Goal: Information Seeking & Learning: Understand process/instructions

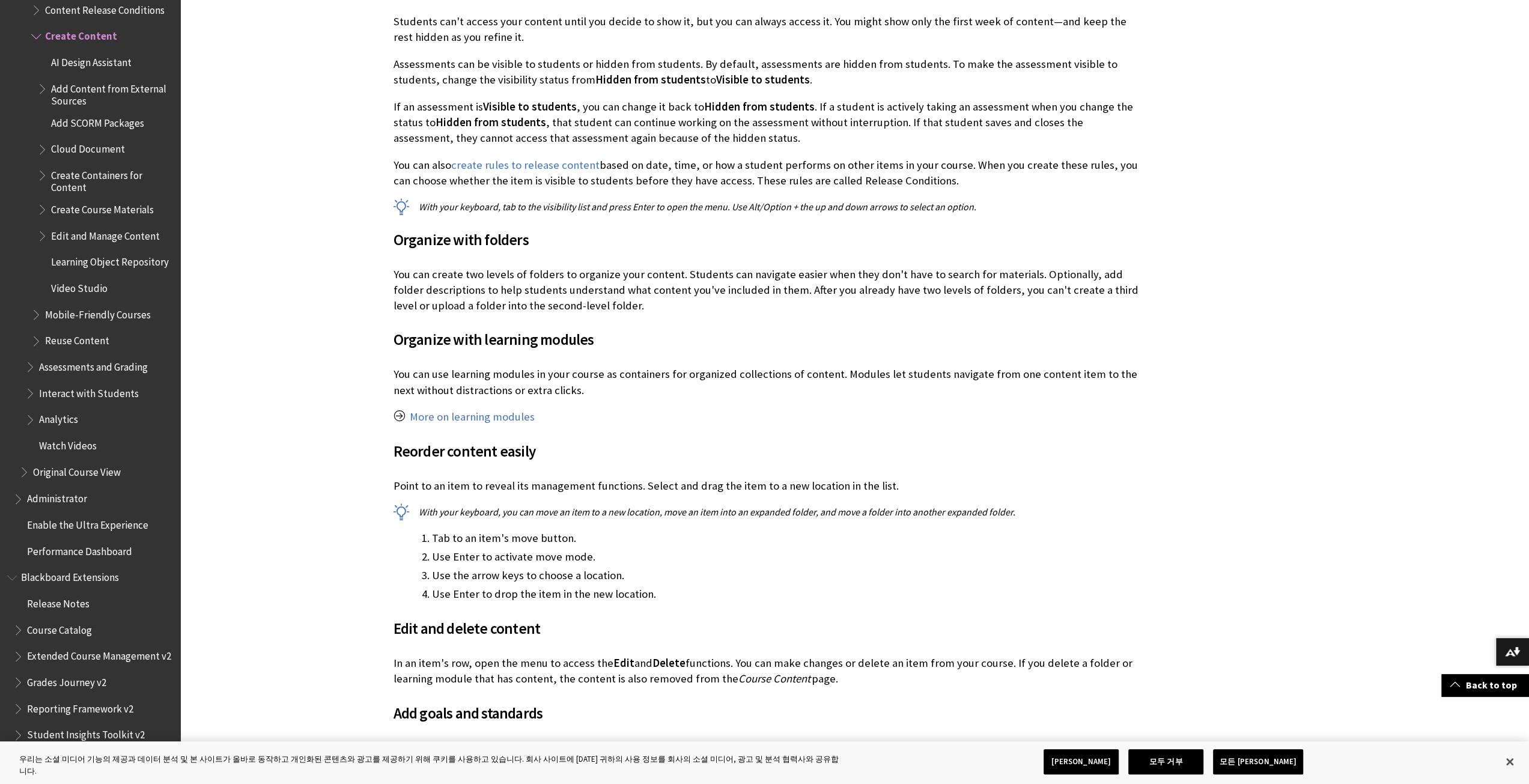
scroll to position [1922, 0]
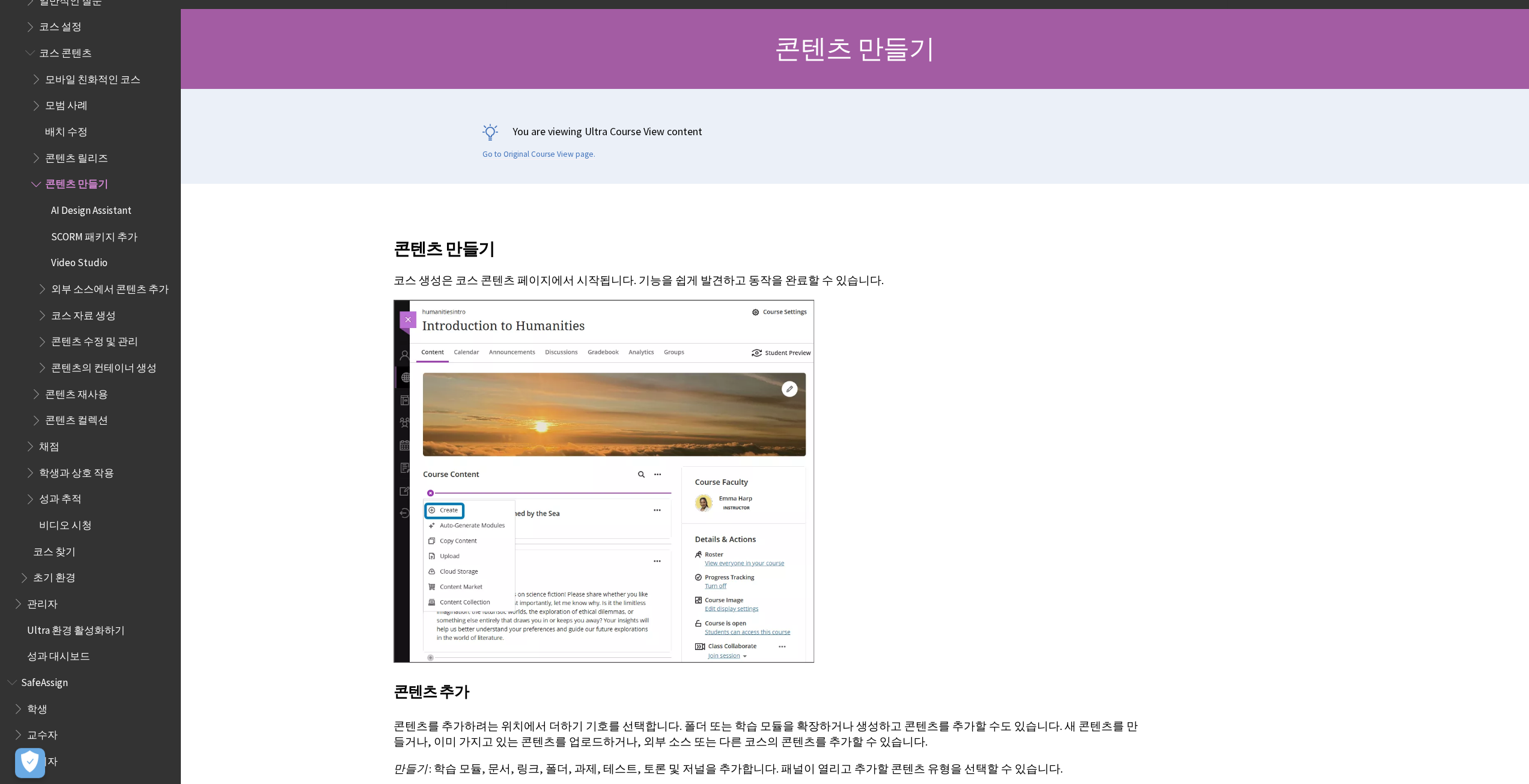
scroll to position [360, 0]
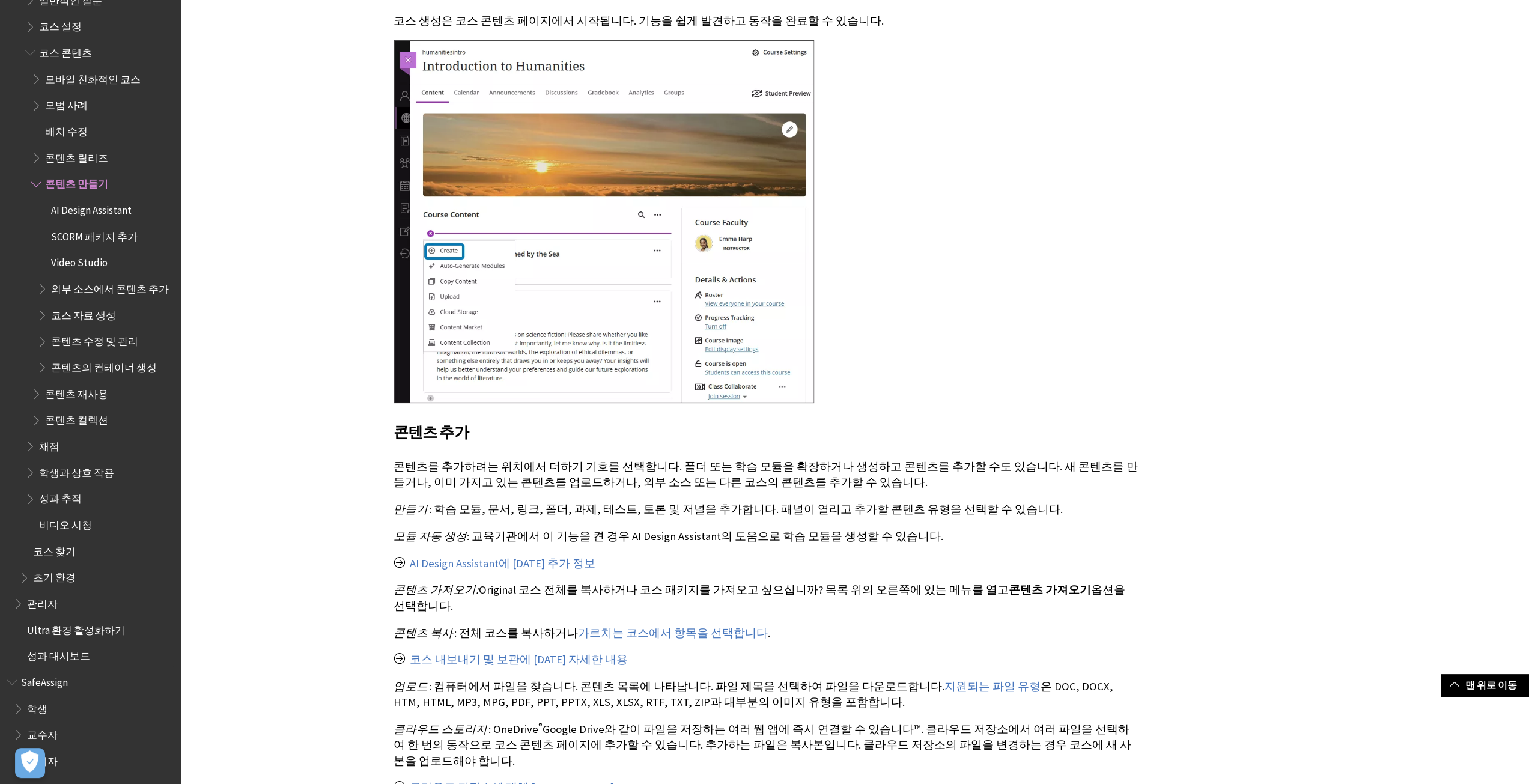
click at [87, 467] on span "학생과 상호 작용" at bounding box center [76, 470] width 75 height 17
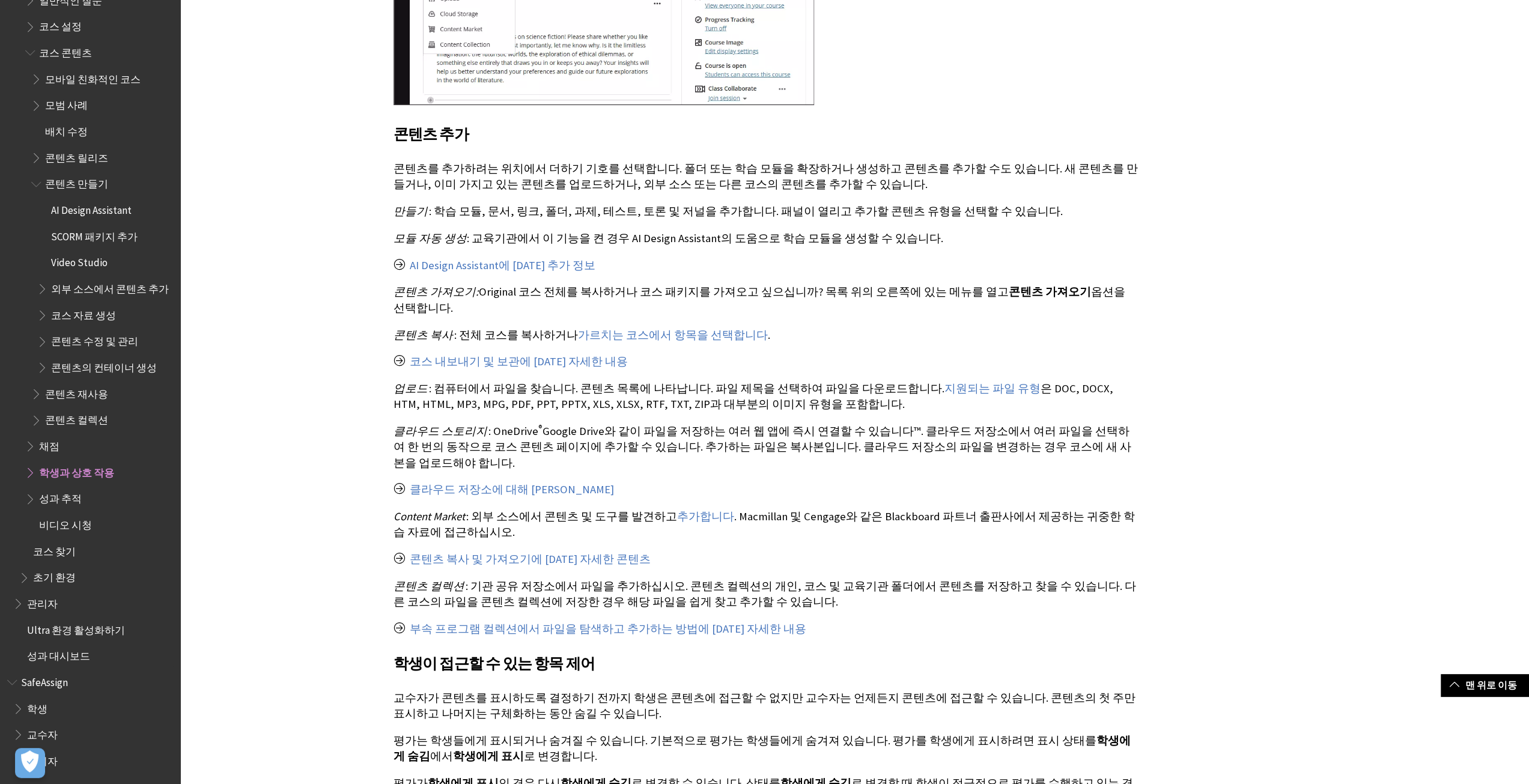
scroll to position [660, 0]
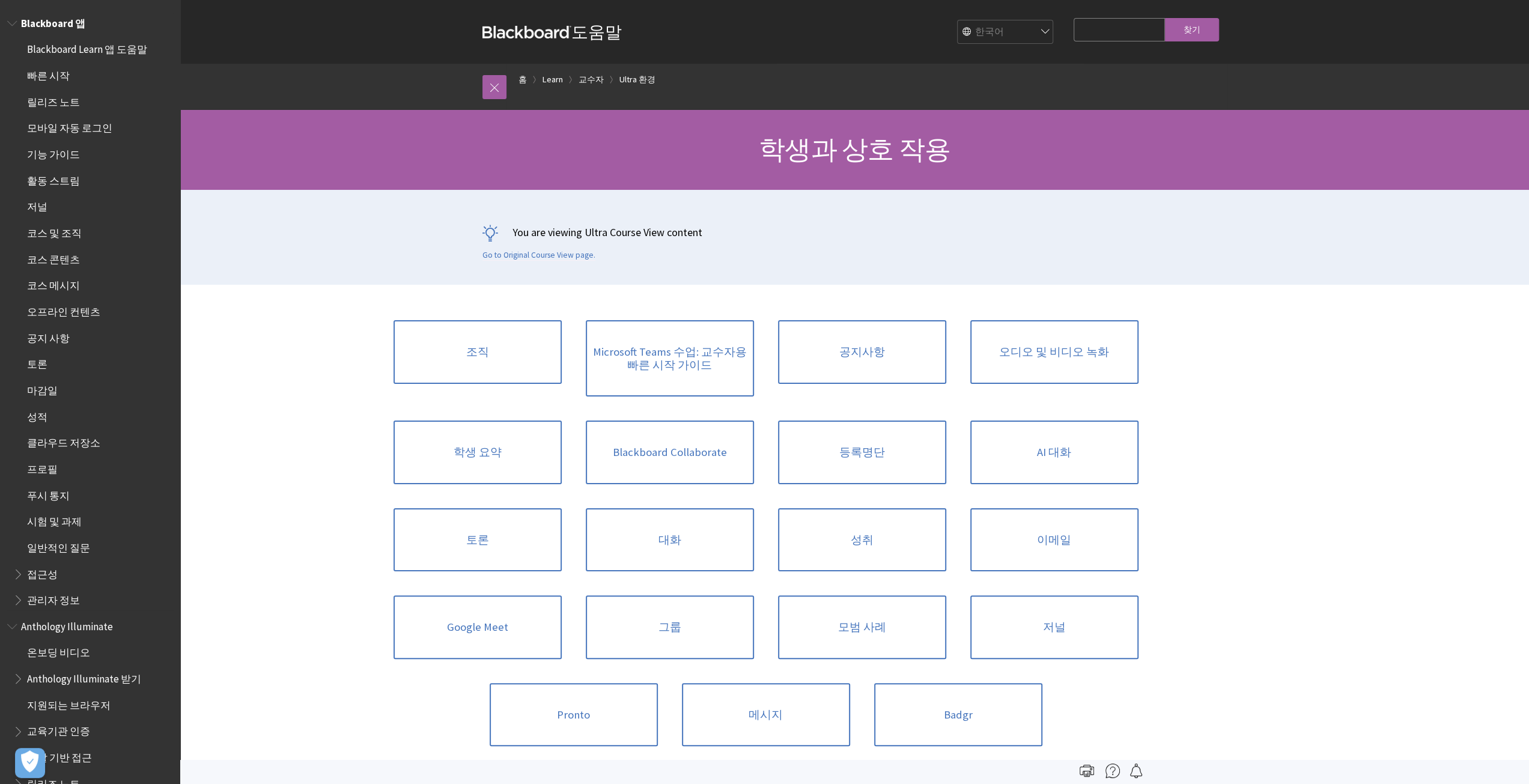
click at [56, 386] on span "마감일" at bounding box center [94, 390] width 160 height 20
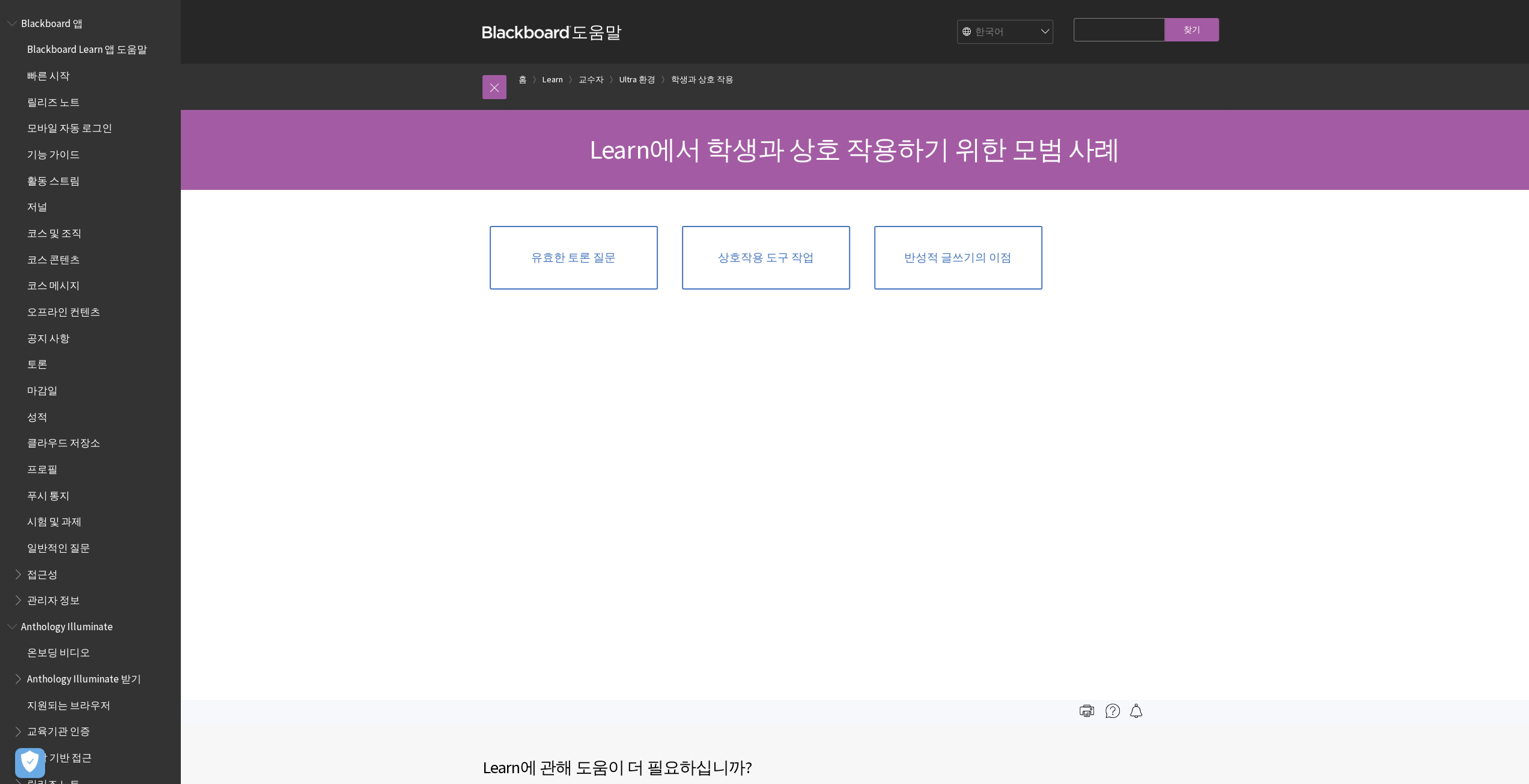
scroll to position [1621, 0]
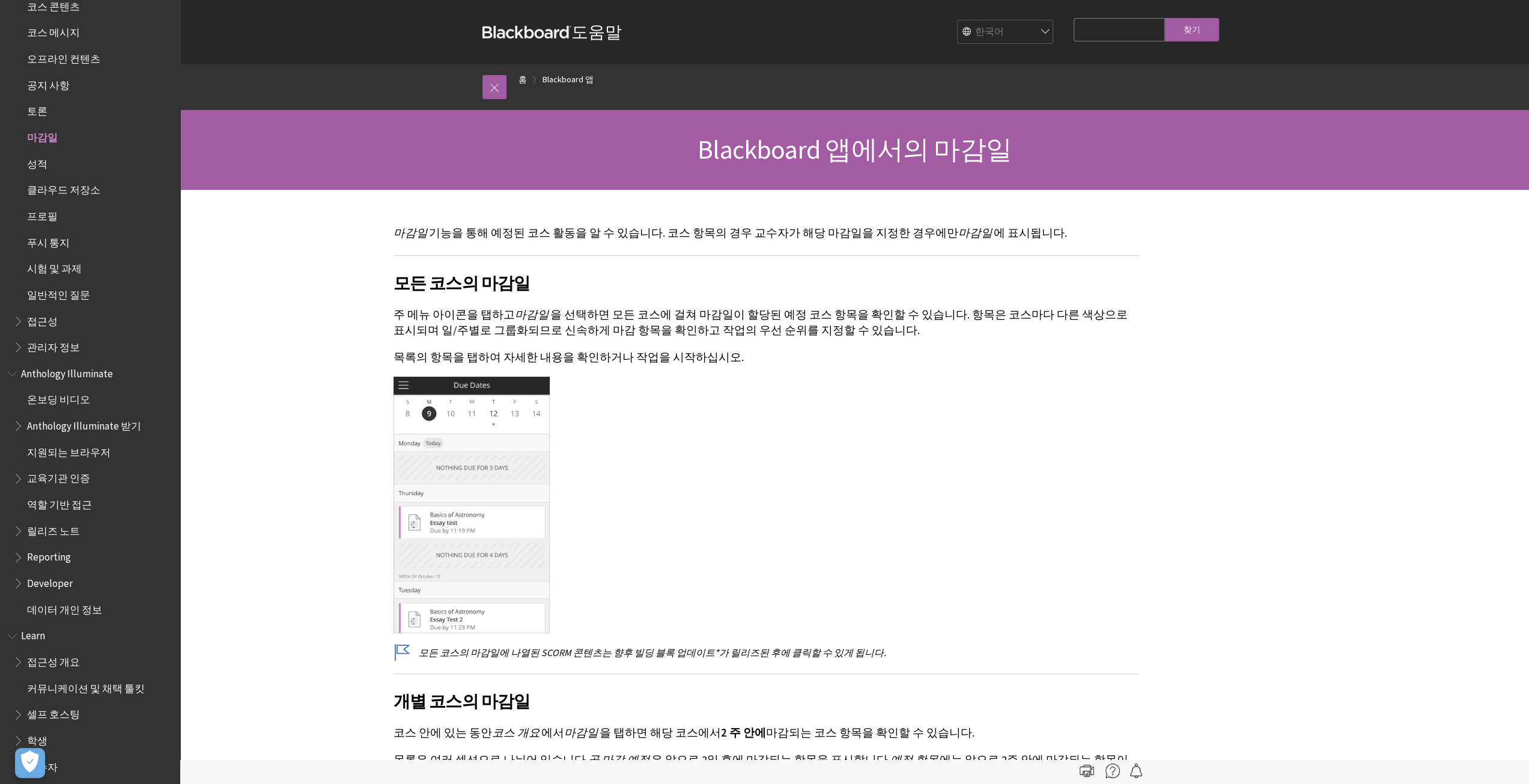
scroll to position [243, 0]
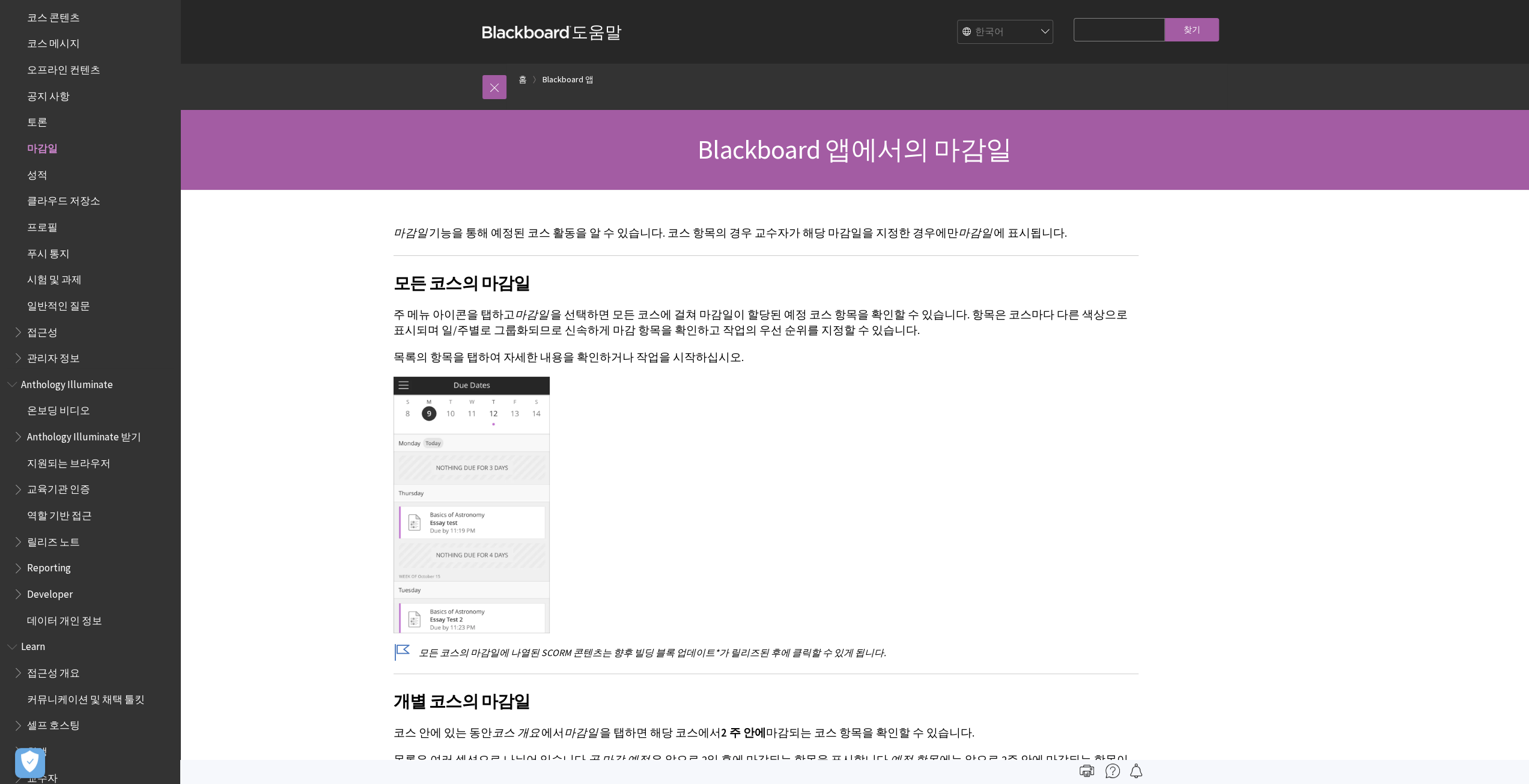
click at [46, 173] on span "성적" at bounding box center [94, 174] width 160 height 20
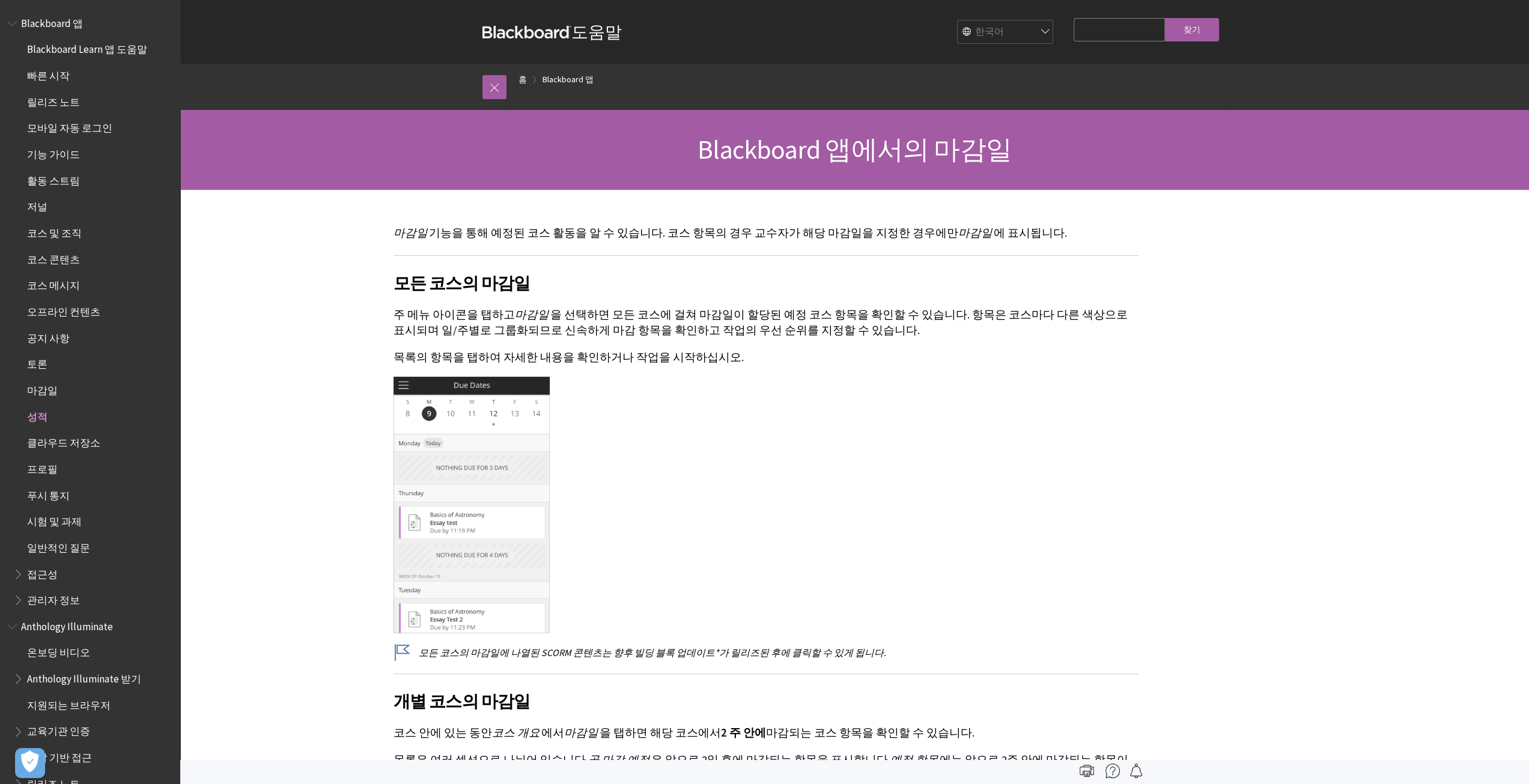
scroll to position [50, 0]
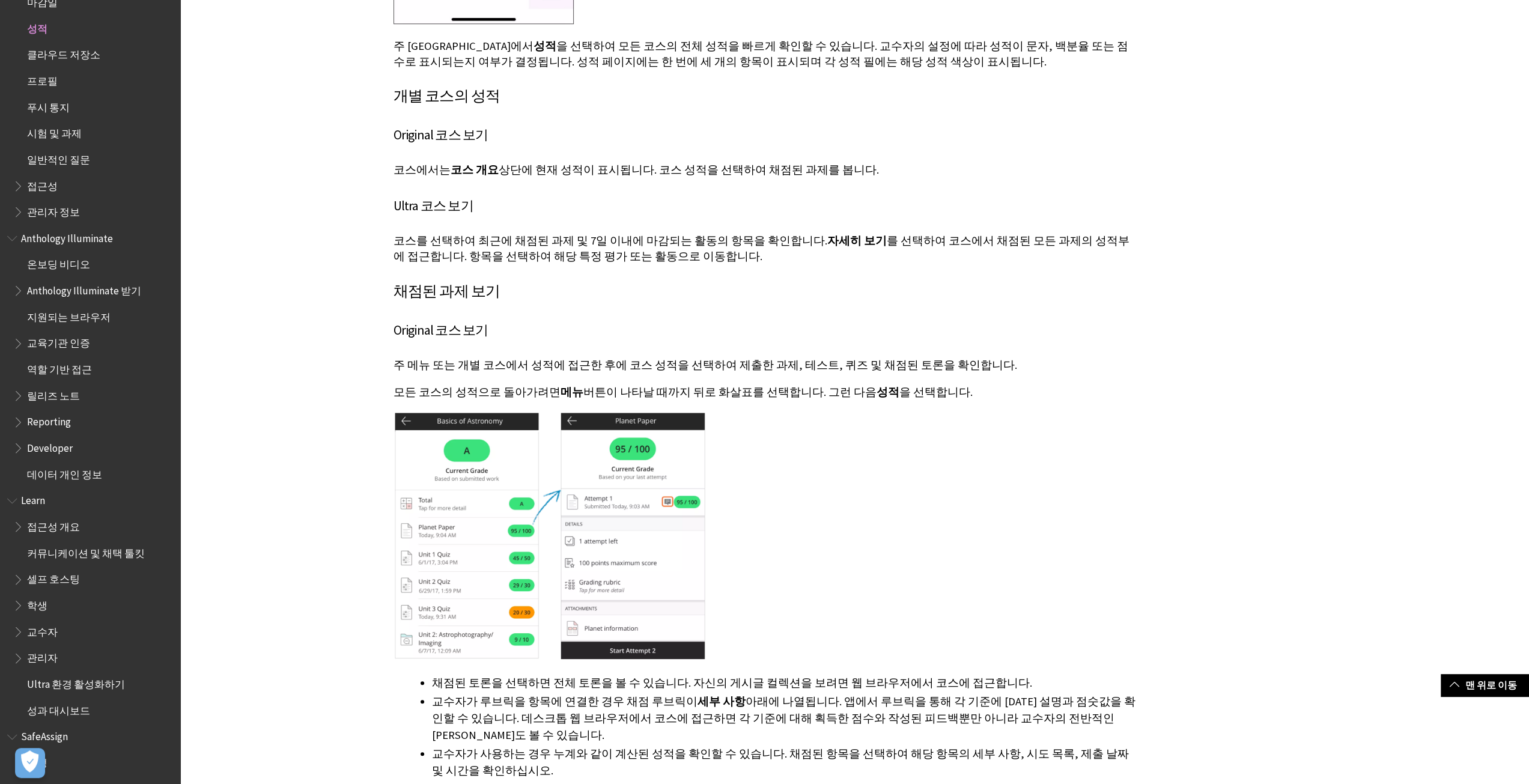
scroll to position [901, 0]
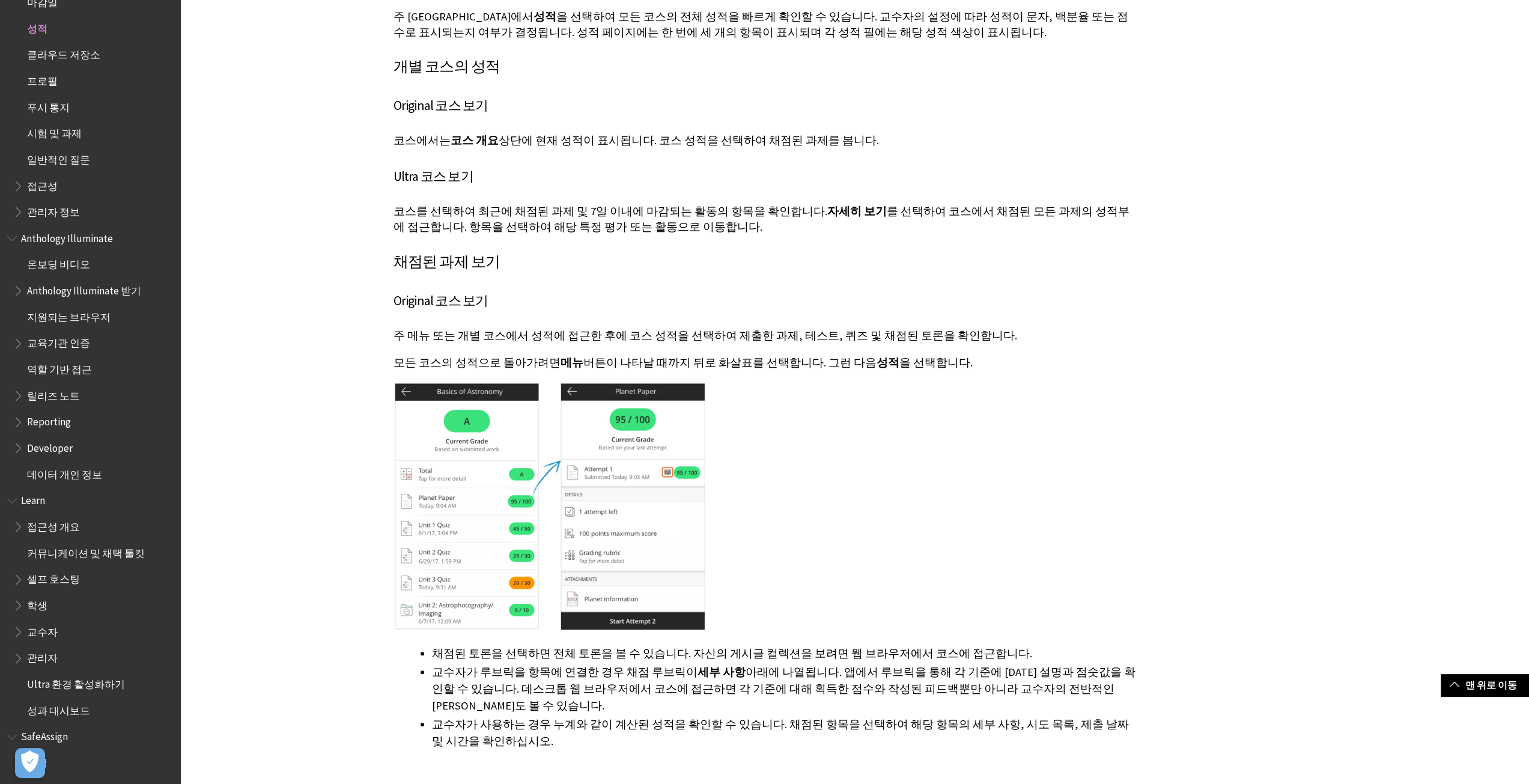
click at [68, 128] on span "시험 및 과제" at bounding box center [55, 131] width 55 height 17
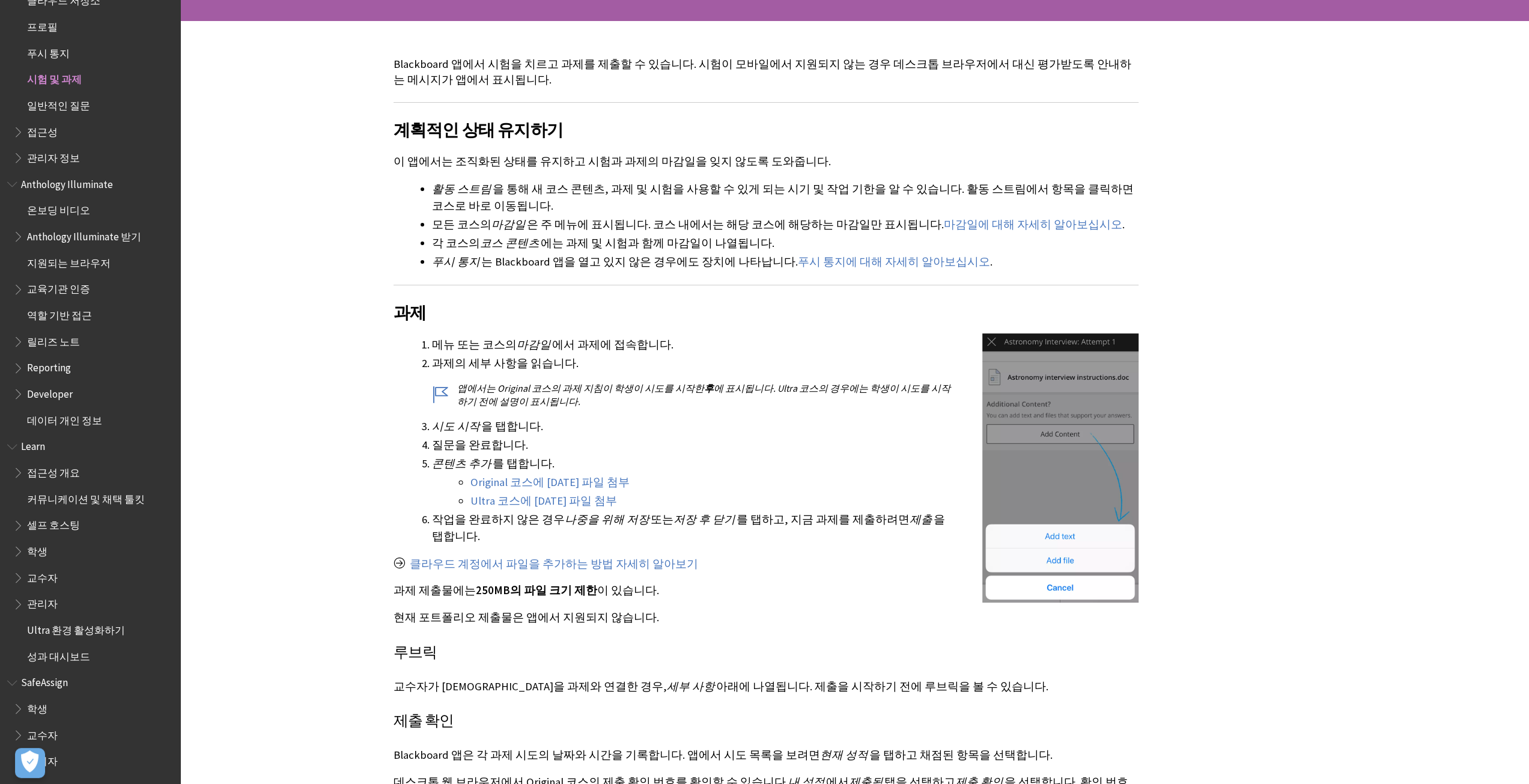
scroll to position [180, 0]
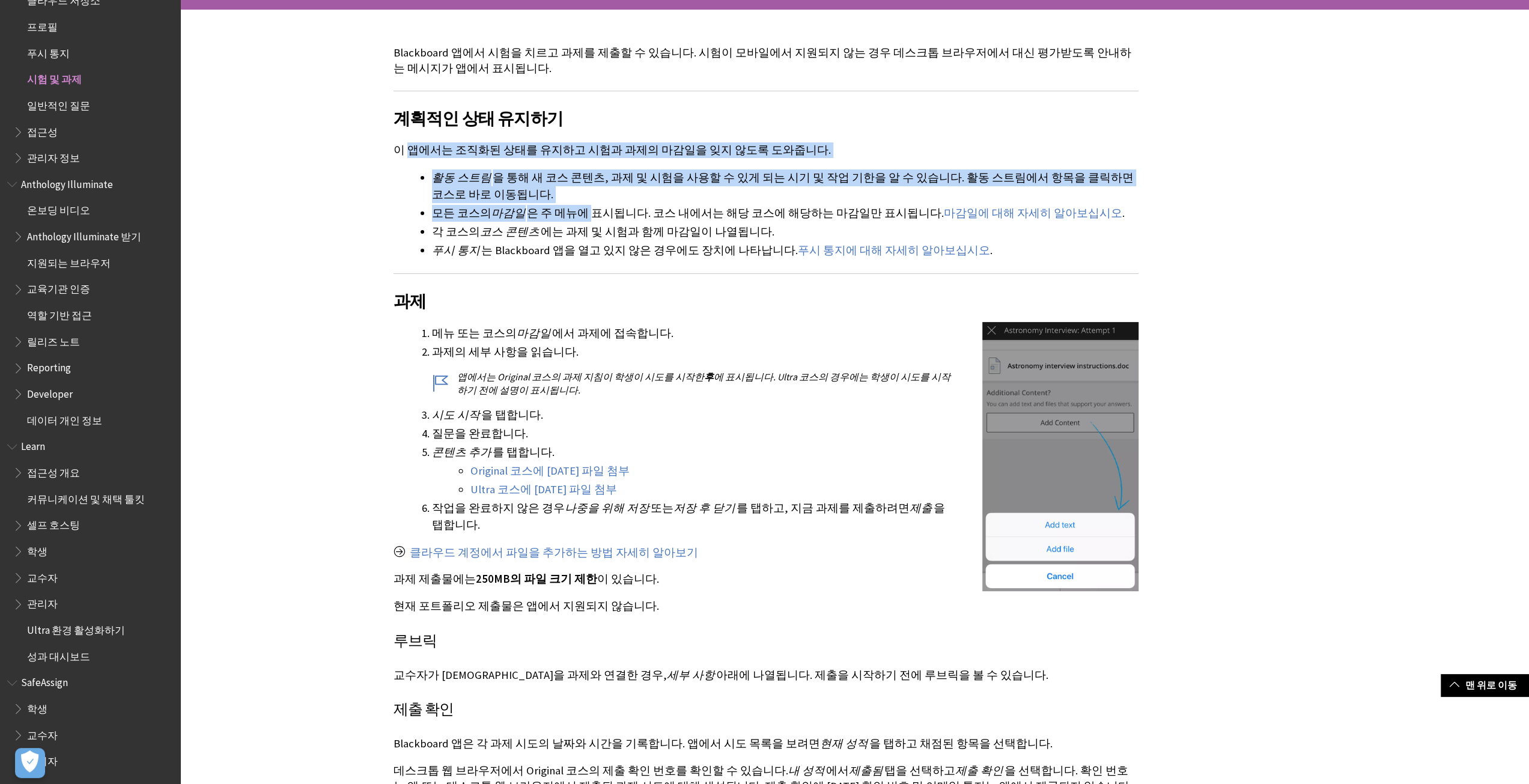
drag, startPoint x: 410, startPoint y: 152, endPoint x: 582, endPoint y: 214, distance: 182.8
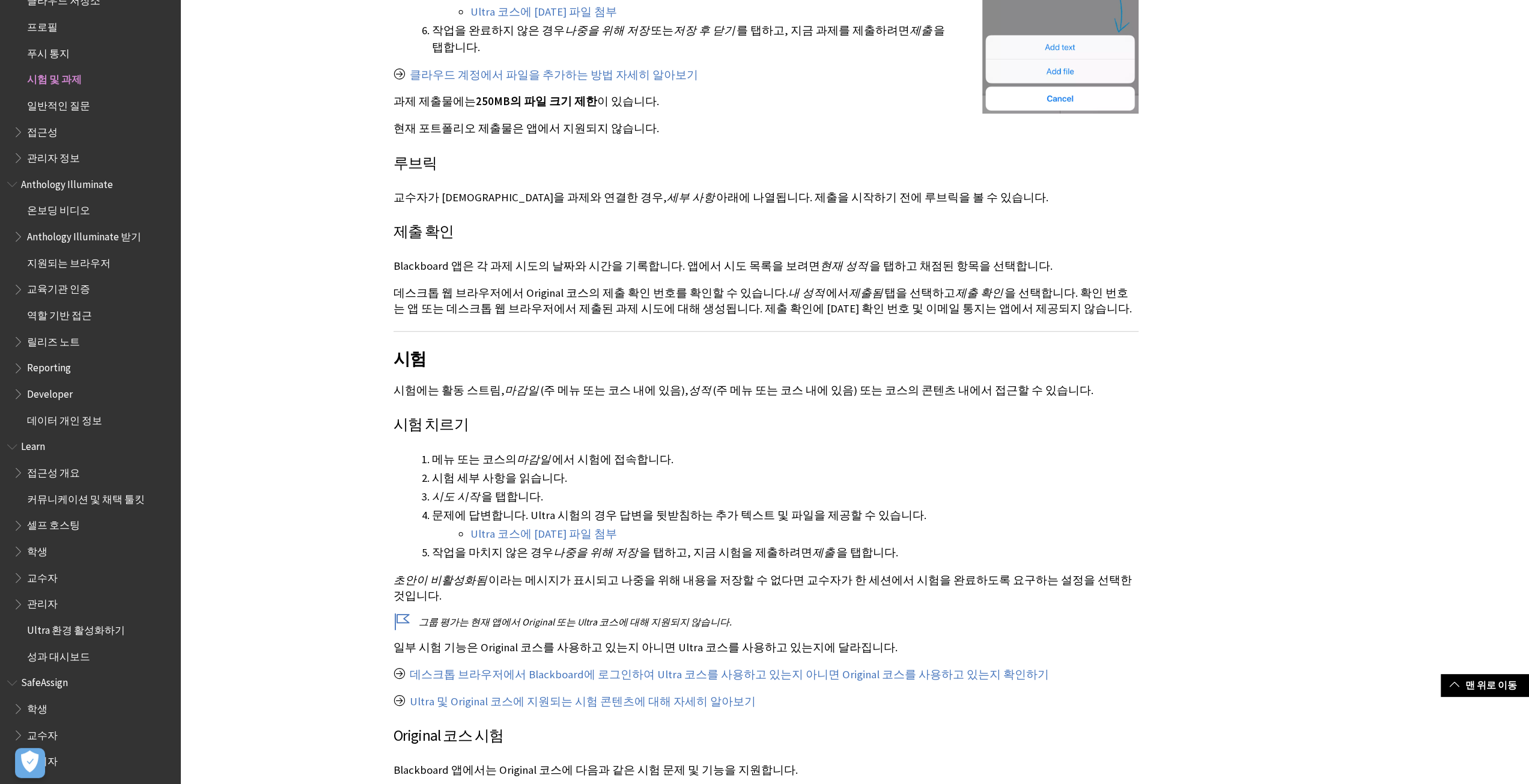
scroll to position [660, 0]
drag, startPoint x: 401, startPoint y: 250, endPoint x: 489, endPoint y: 251, distance: 88.0
click at [489, 255] on p "Blackboard 앱은 각 과제 시도의 날짜와 시간을 기록합니다. 앱에서 시도 목록을 보려면 현재 성적 을 탭하고 채점된 항목을 선택합니다." at bounding box center [766, 263] width 745 height 16
click at [532, 255] on p "Blackboard 앱은 각 과제 시도의 날짜와 시간을 기록합니다. 앱에서 시도 목록을 보려면 현재 성적 을 탭하고 채점된 항목을 선택합니다." at bounding box center [766, 263] width 745 height 16
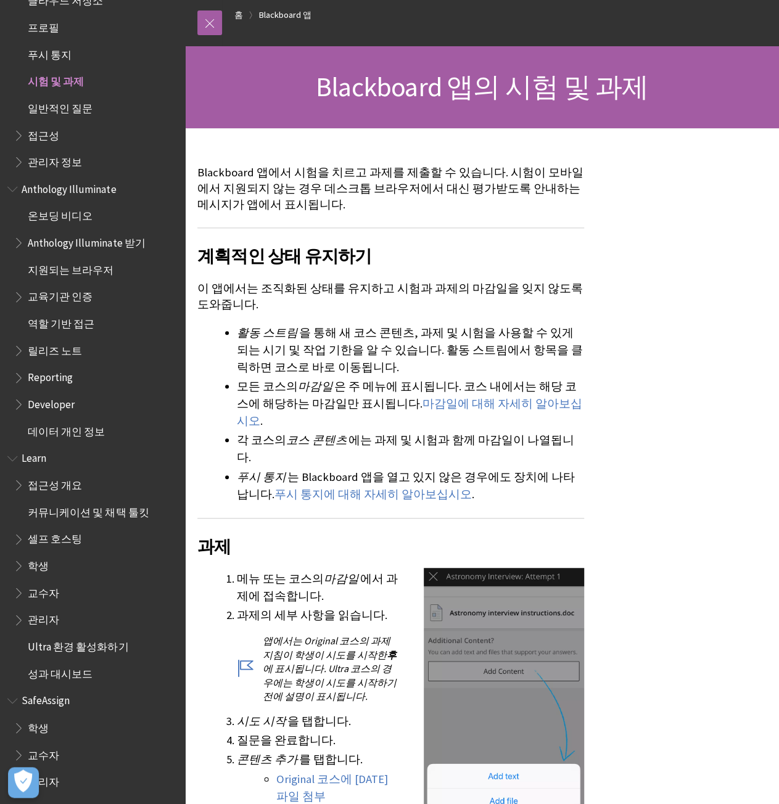
scroll to position [0, 0]
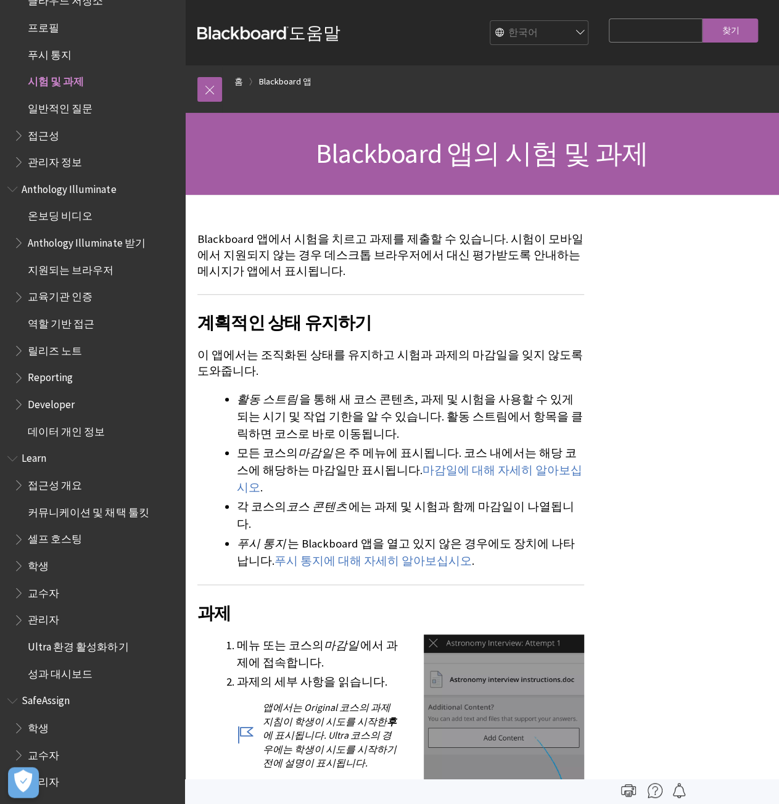
click at [511, 32] on select "English عربية Català Cymraeg Deutsch Español Suomi Français עברית Italiano 日本語 …" at bounding box center [539, 33] width 99 height 25
select select "/Blackboard_App/Tests_and_Assignments"
click at [490, 21] on select "English عربية Català Cymraeg Deutsch Español Suomi Français עברית Italiano 日本語 …" at bounding box center [539, 33] width 99 height 25
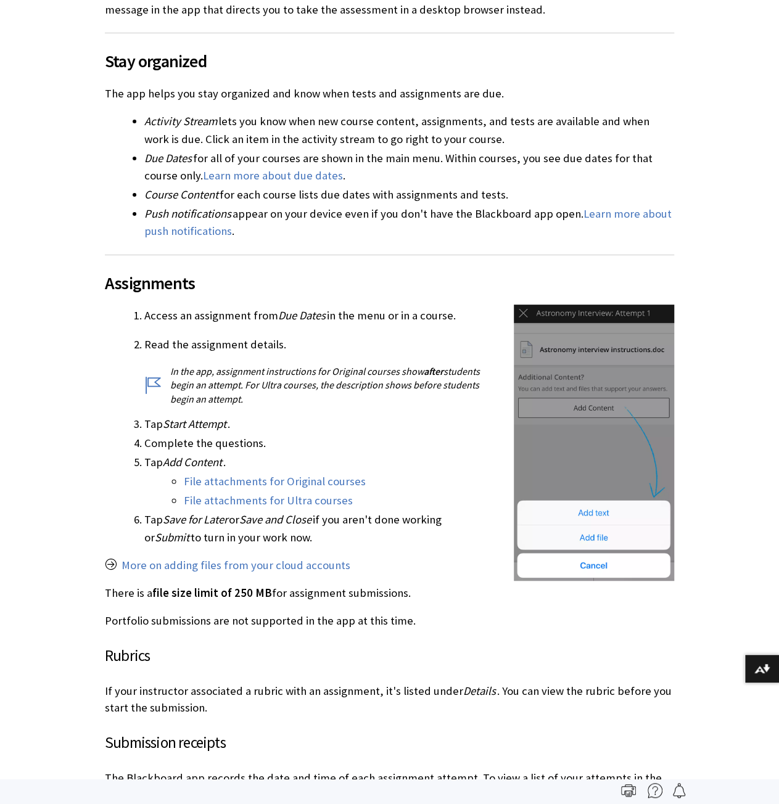
scroll to position [668, 0]
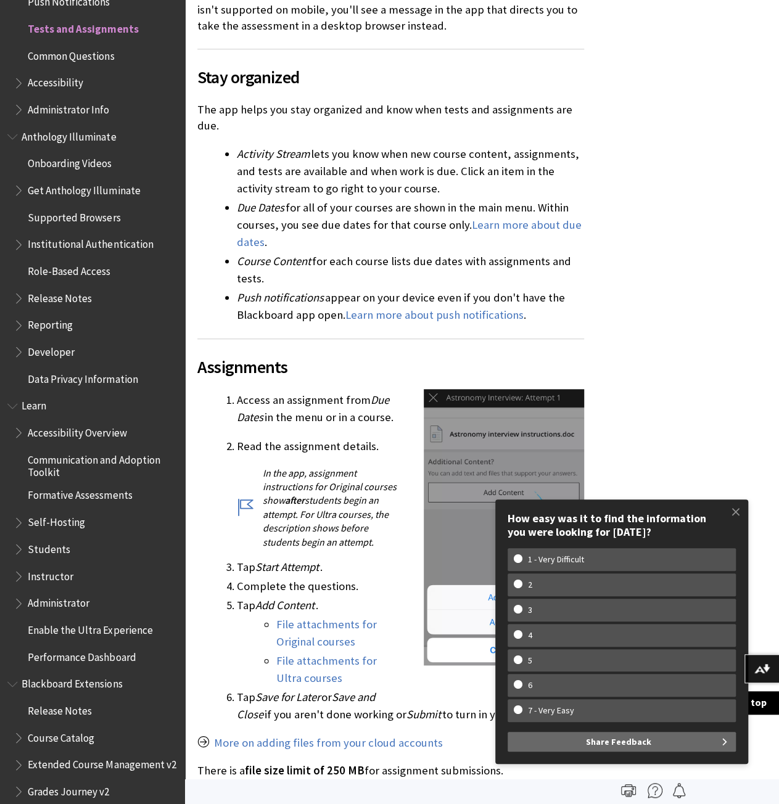
drag, startPoint x: 728, startPoint y: 443, endPoint x: 709, endPoint y: 442, distance: 18.6
click at [271, 445] on p "Read the assignment details." at bounding box center [410, 446] width 347 height 16
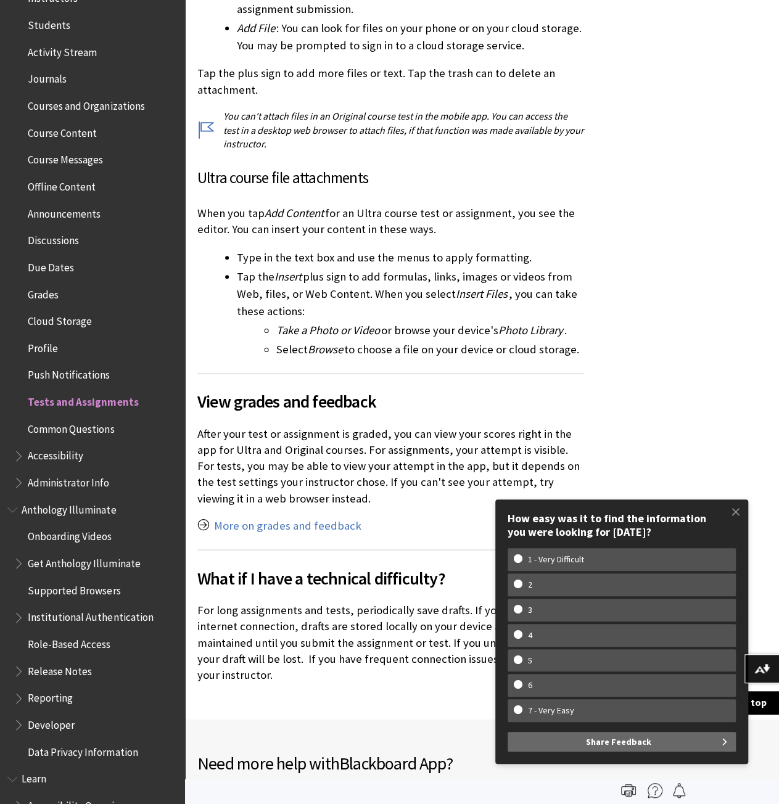
scroll to position [0, 0]
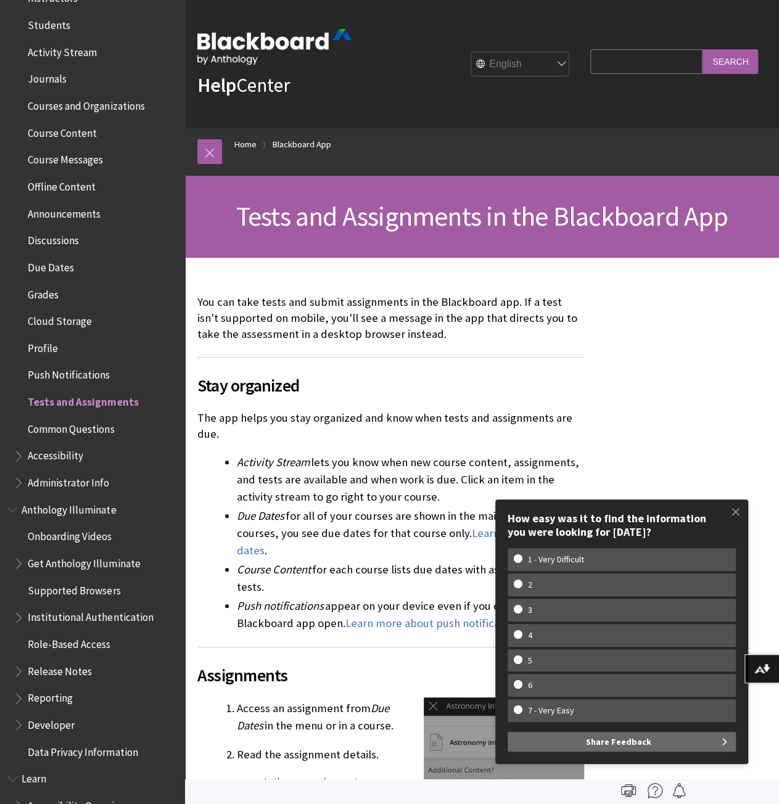
click at [736, 519] on span at bounding box center [736, 512] width 26 height 26
